Goal: Transaction & Acquisition: Download file/media

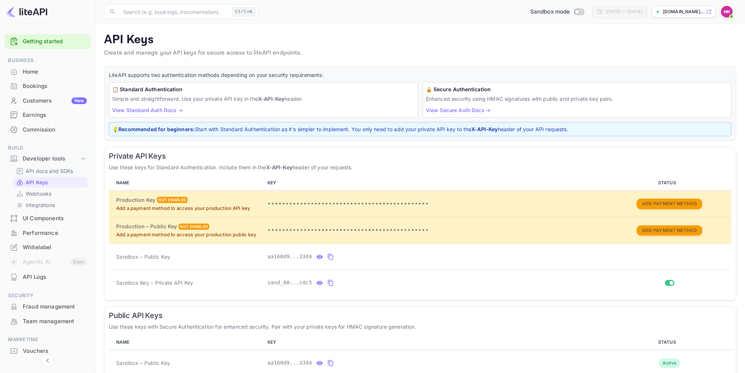
click at [50, 172] on p "API docs and SDKs" at bounding box center [50, 171] width 48 height 8
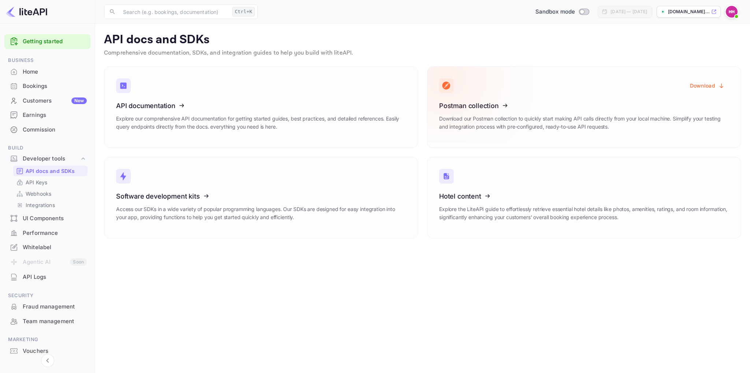
click at [474, 105] on icon at bounding box center [485, 104] width 114 height 75
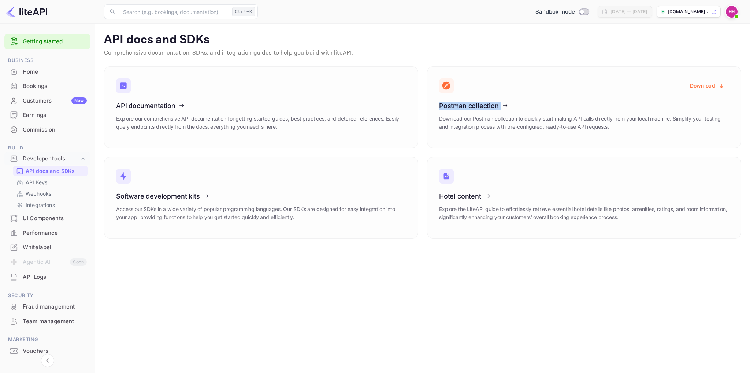
drag, startPoint x: 517, startPoint y: 107, endPoint x: 422, endPoint y: 107, distance: 95.3
click at [422, 107] on div "Download Postman collection Download our Postman collection to quickly start ma…" at bounding box center [579, 103] width 323 height 90
click at [507, 119] on icon at bounding box center [485, 104] width 114 height 75
